Goal: Transaction & Acquisition: Purchase product/service

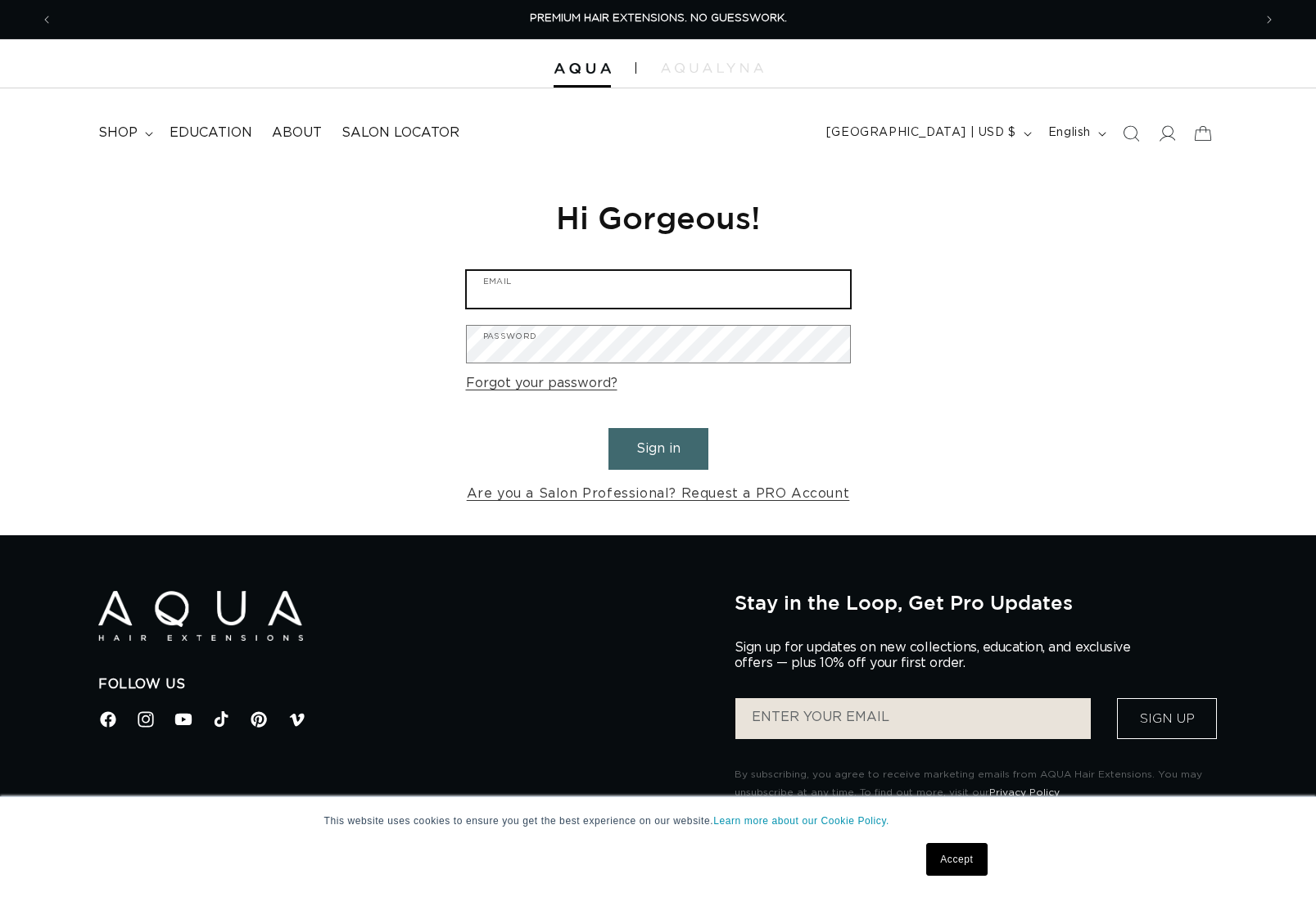
type input "patty@pabeauty.com"
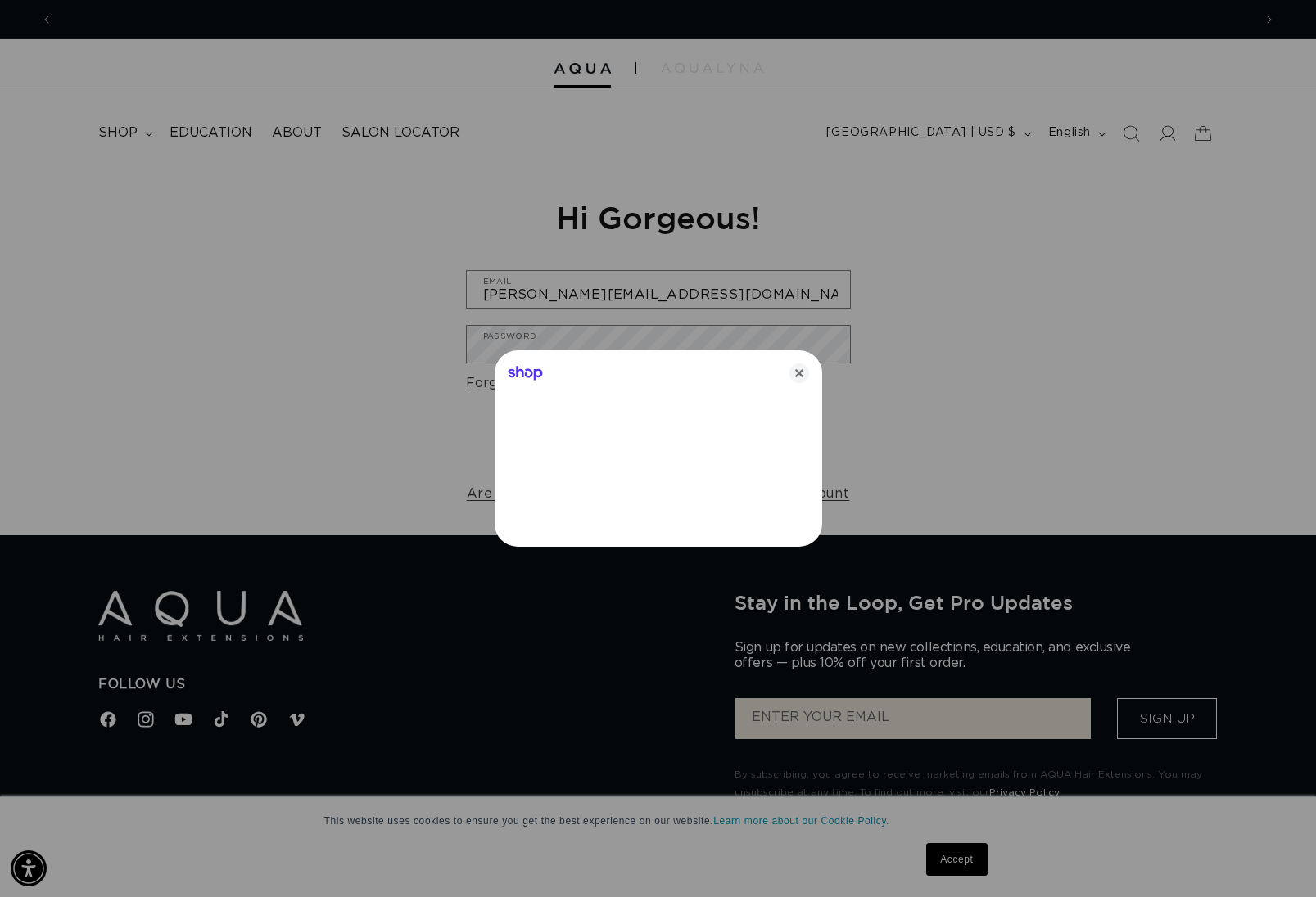
scroll to position [0, 1199]
click at [803, 364] on icon "Close" at bounding box center [799, 373] width 20 height 20
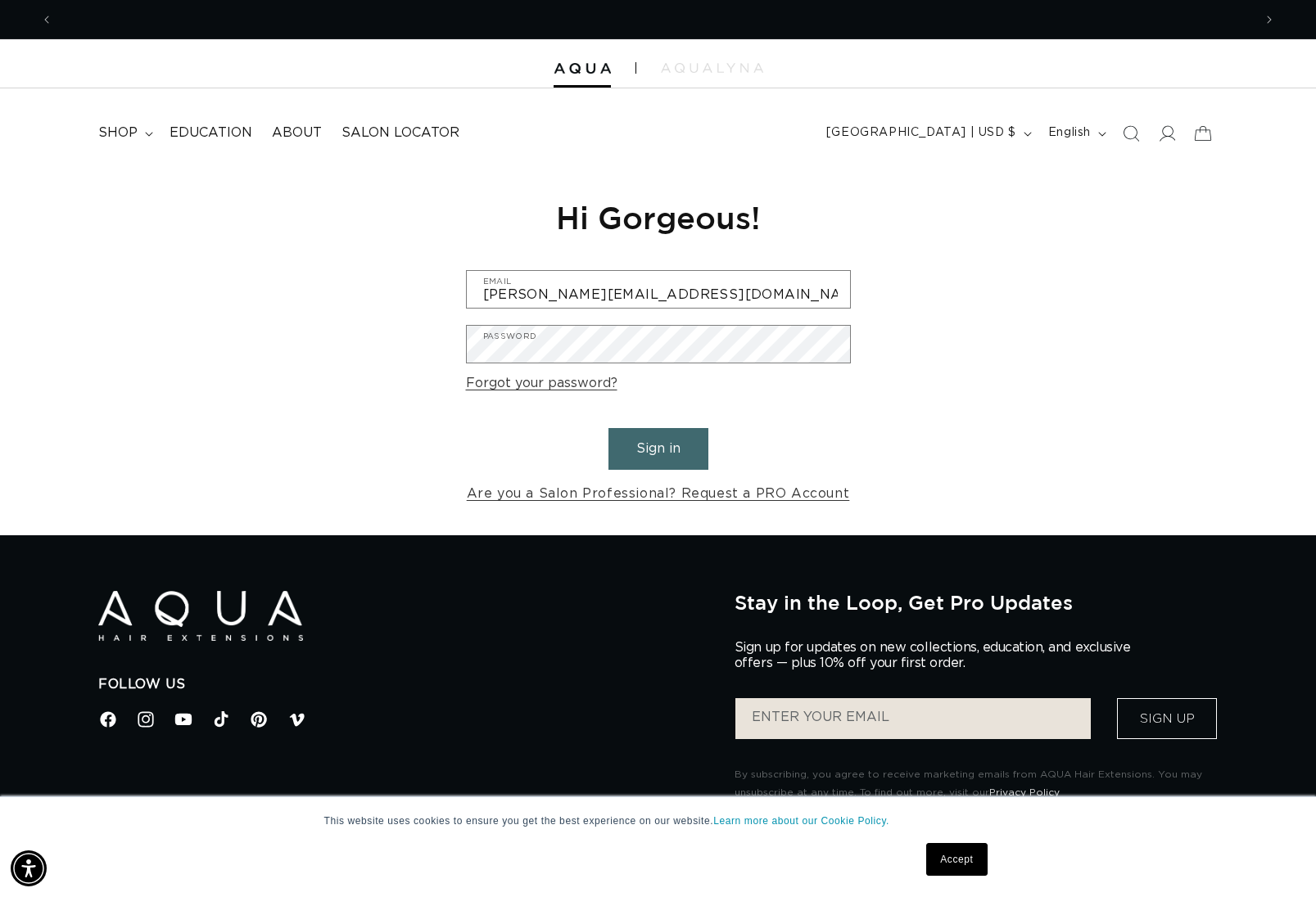
scroll to position [0, 2399]
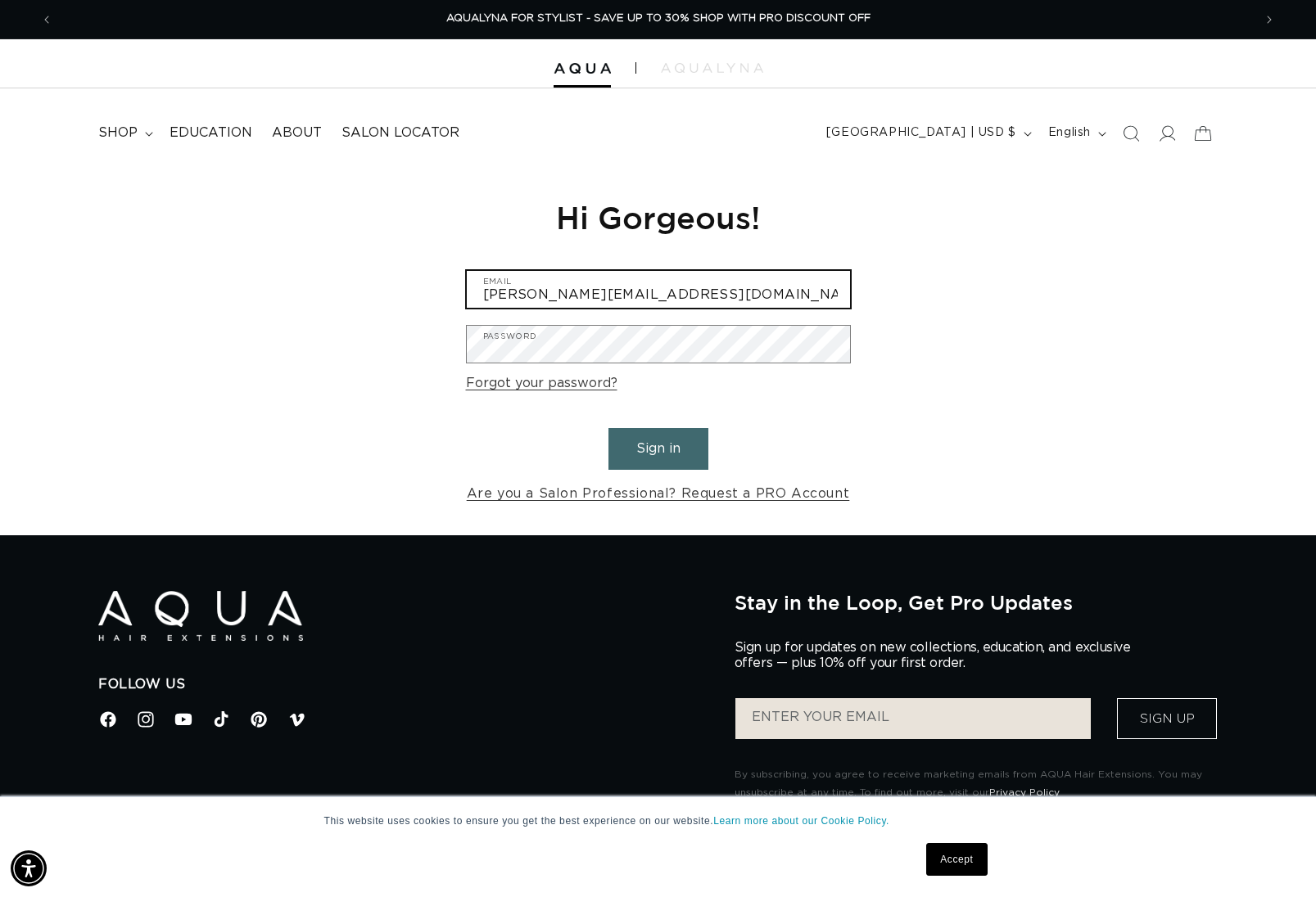
click at [655, 289] on input "patty@pabeauty.com" at bounding box center [658, 289] width 383 height 36
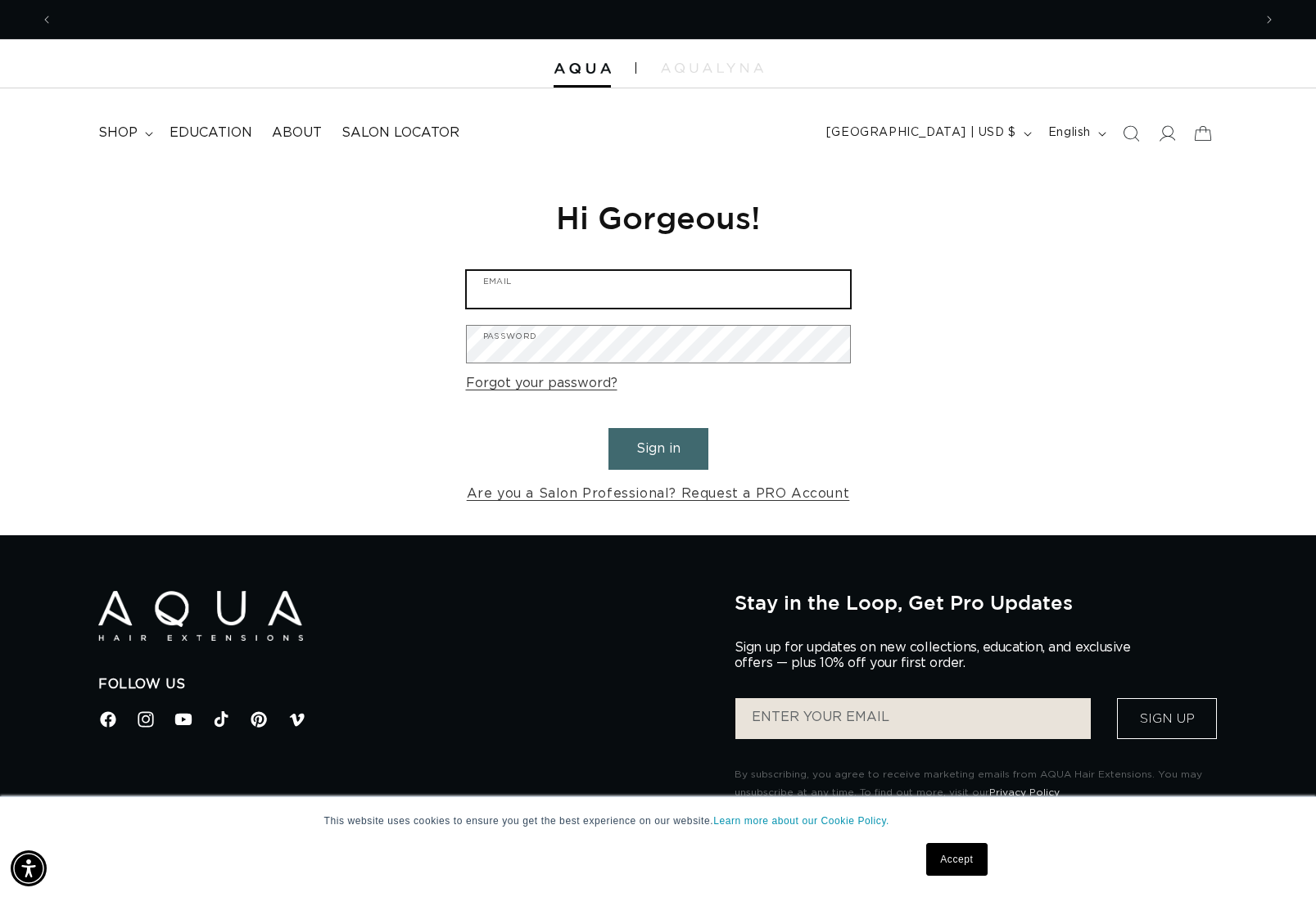
scroll to position [0, 0]
click at [655, 289] on input "Email" at bounding box center [658, 289] width 383 height 36
type input "graphics@pabeauty.com"
click at [668, 461] on button "Sign in" at bounding box center [658, 449] width 100 height 42
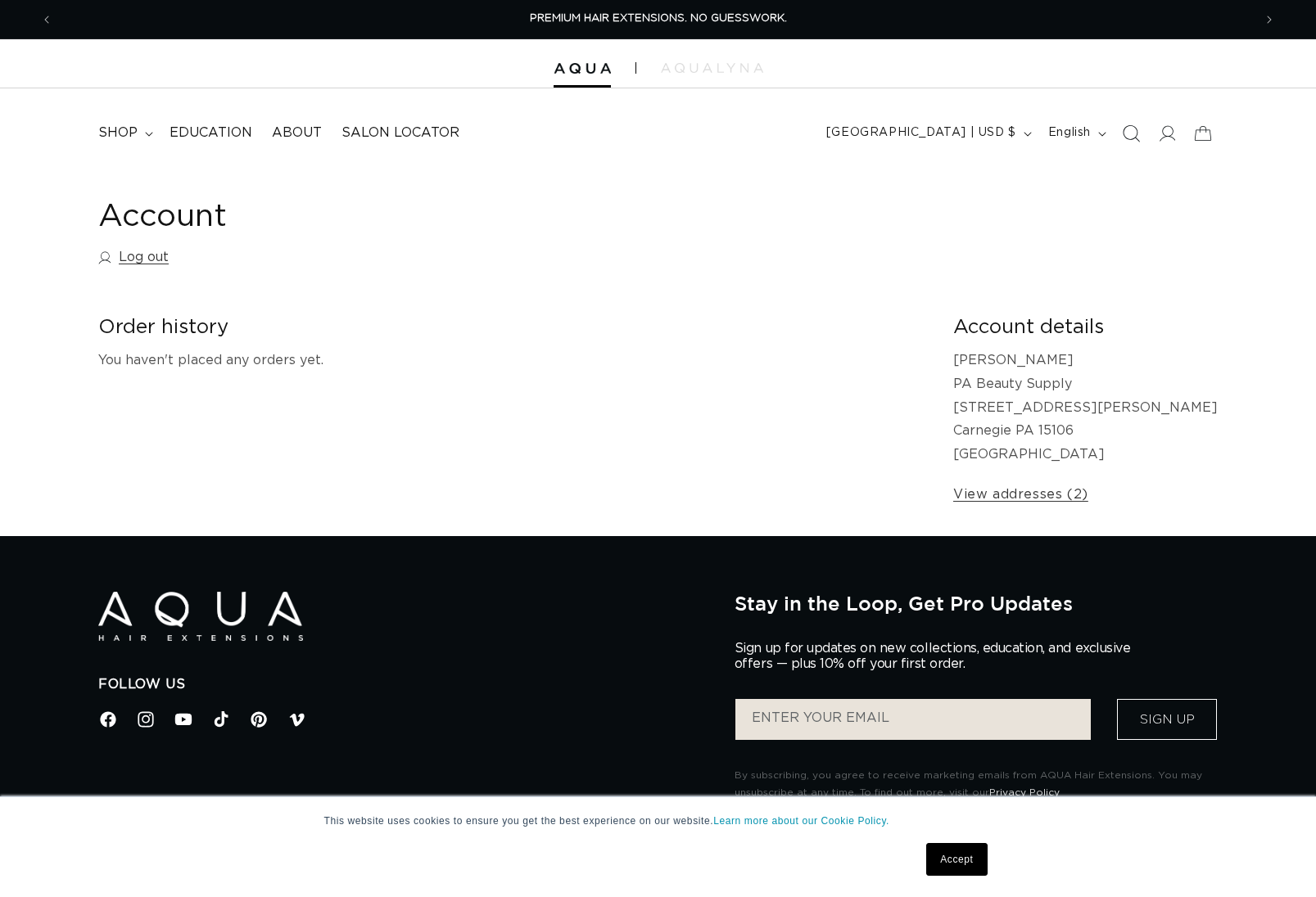
click at [1139, 129] on span "Search" at bounding box center [1131, 133] width 36 height 36
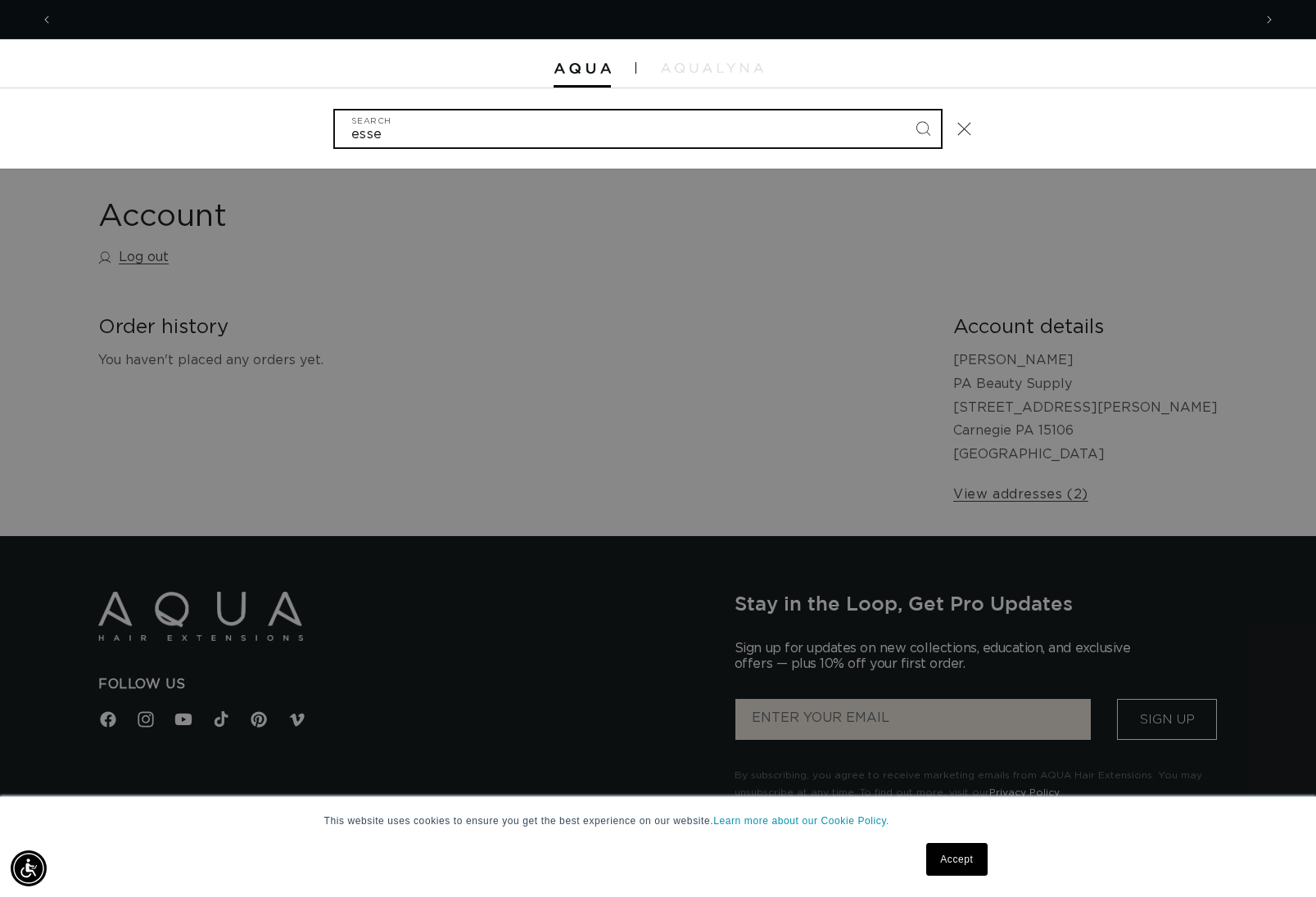
scroll to position [0, 1199]
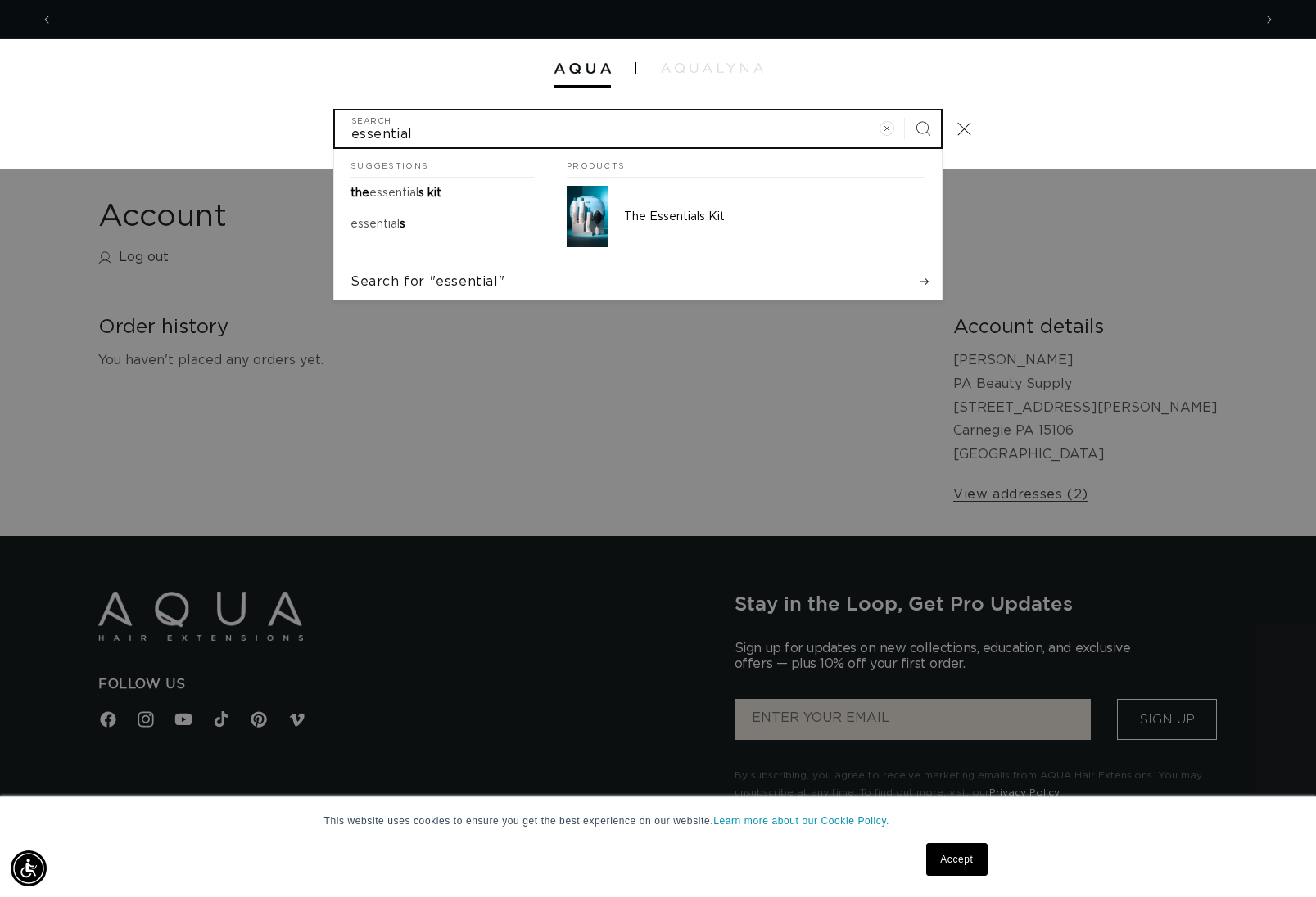
type input "essential"
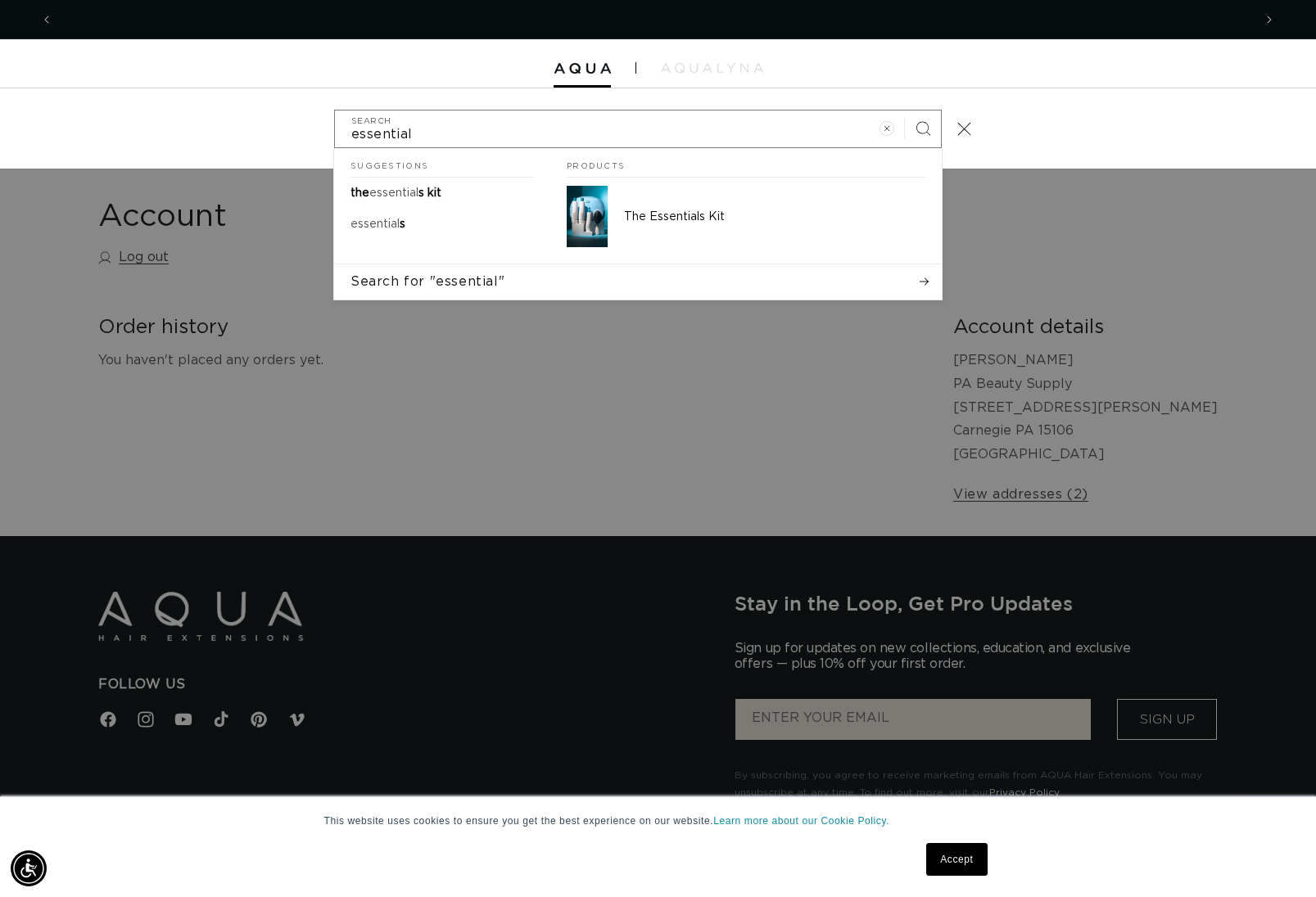
click at [799, 257] on div "Suggestions the essential s kit essential s Products The Essentials Kit" at bounding box center [637, 206] width 607 height 115
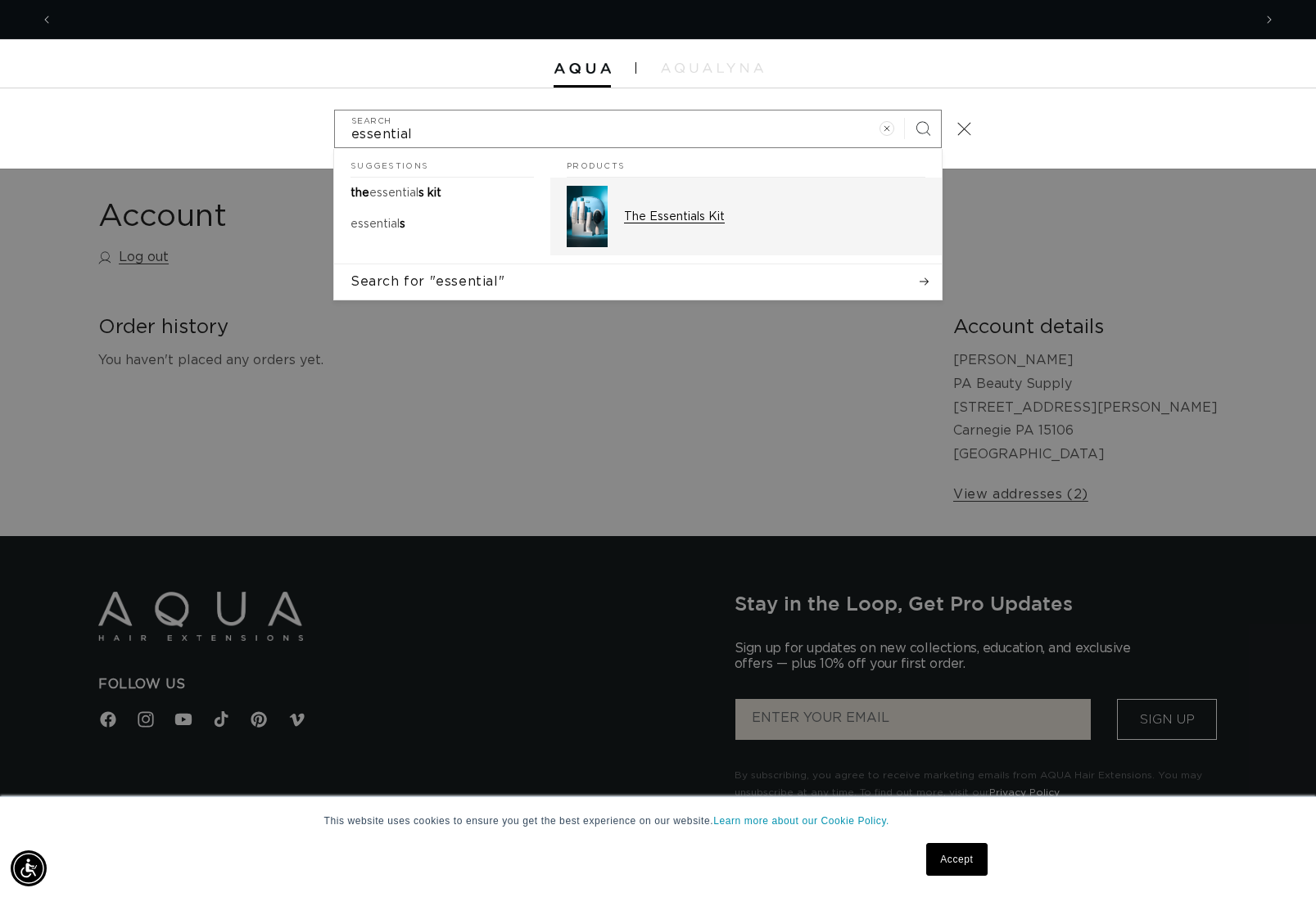
scroll to position [0, 2399]
click at [782, 238] on div "The Essentials Kit" at bounding box center [774, 217] width 301 height 62
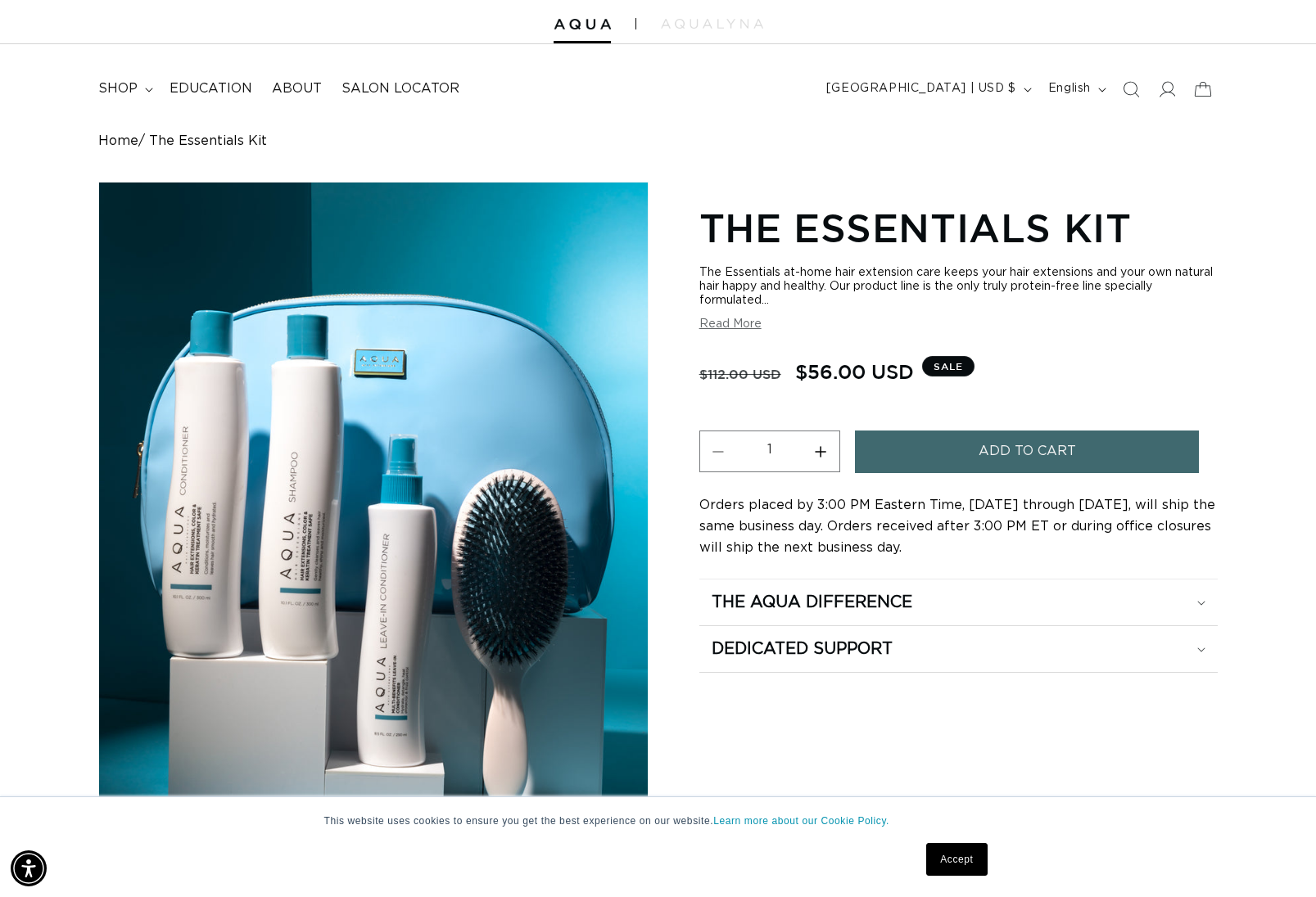
scroll to position [0, 2399]
click at [1137, 88] on icon "Search" at bounding box center [1132, 90] width 17 height 17
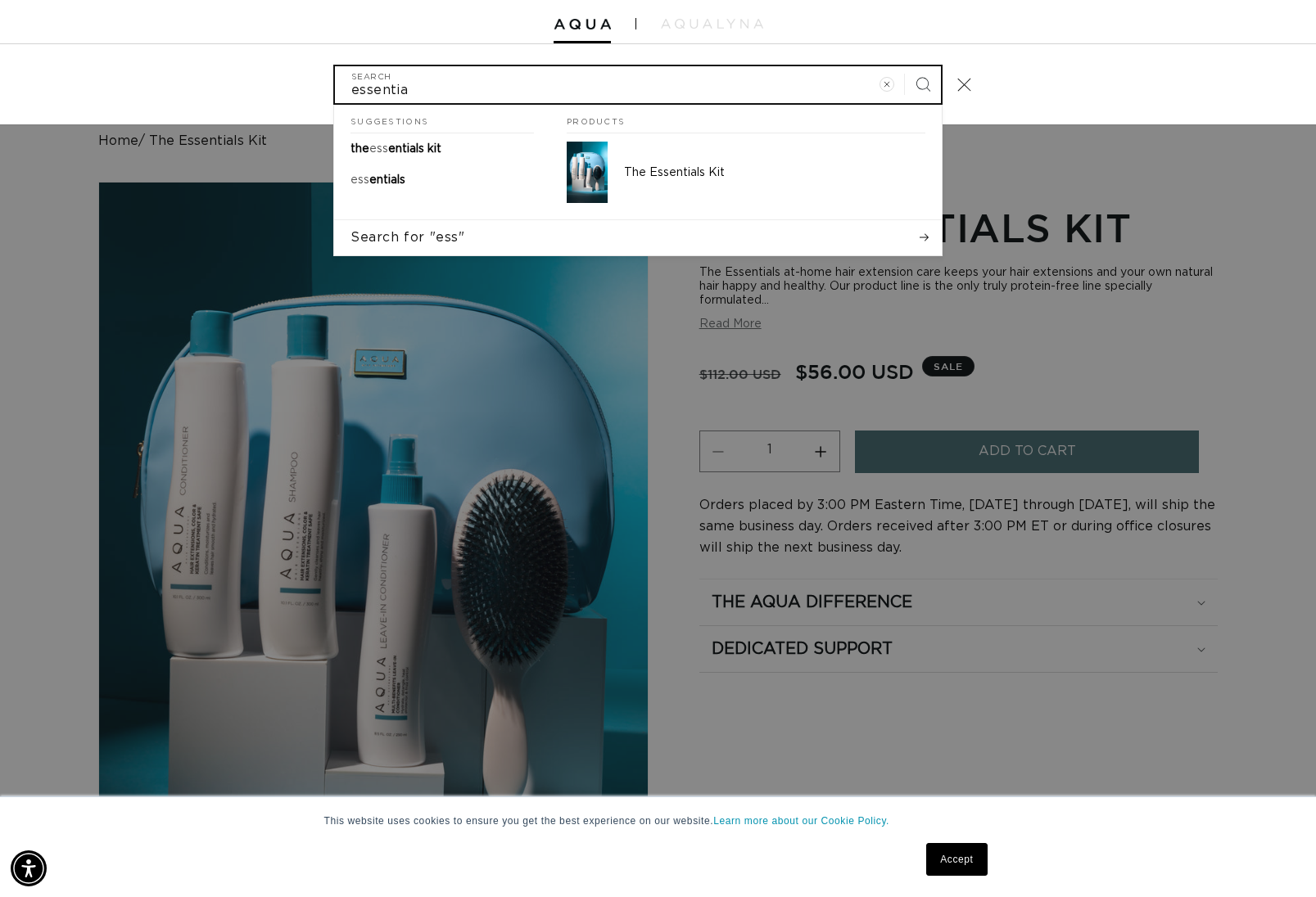
scroll to position [0, 0]
type input "essentials"
click at [922, 82] on button "Search" at bounding box center [922, 84] width 36 height 36
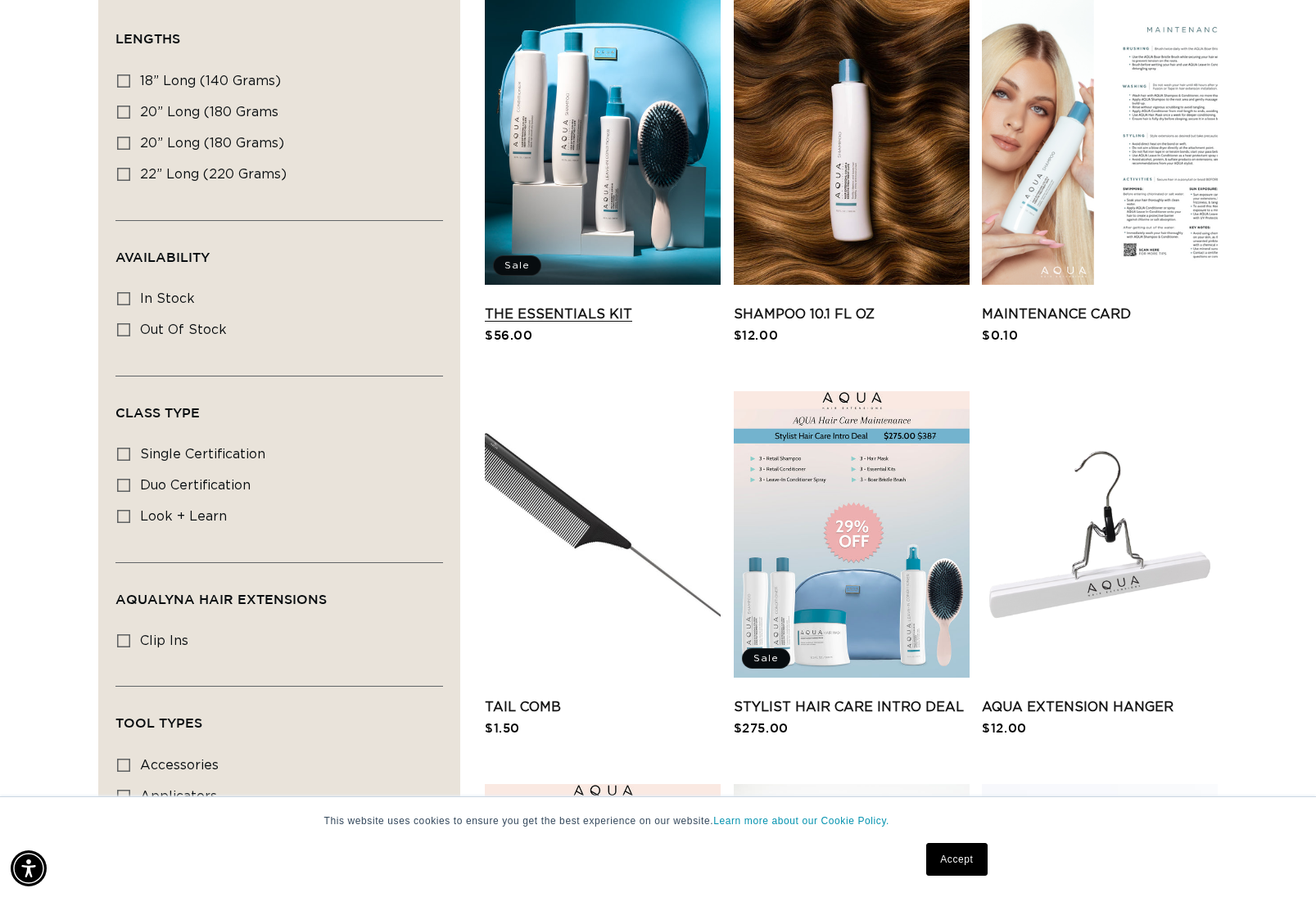
scroll to position [392, 0]
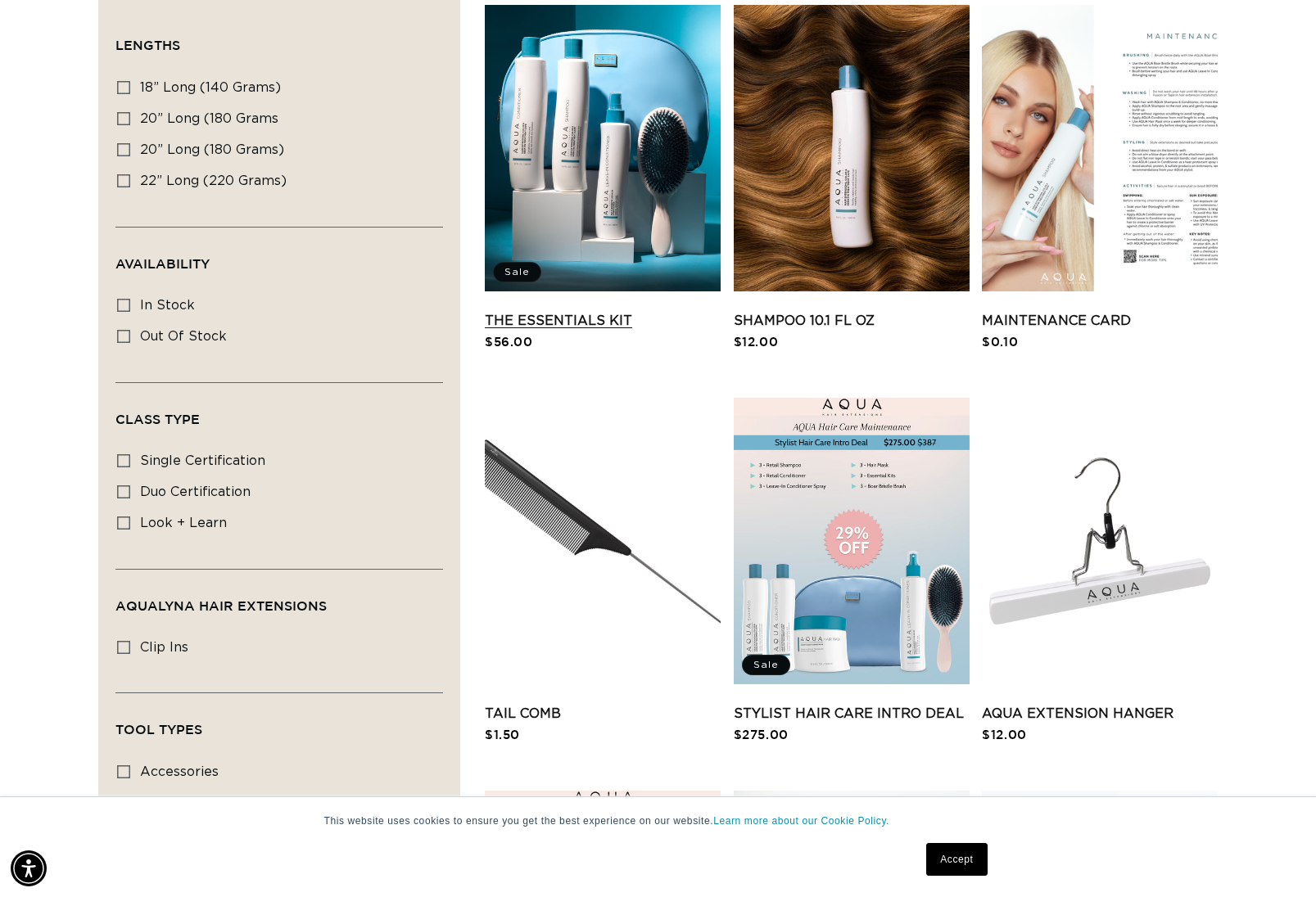
click at [599, 311] on link "The Essentials Kit" at bounding box center [602, 321] width 236 height 20
